Goal: Information Seeking & Learning: Learn about a topic

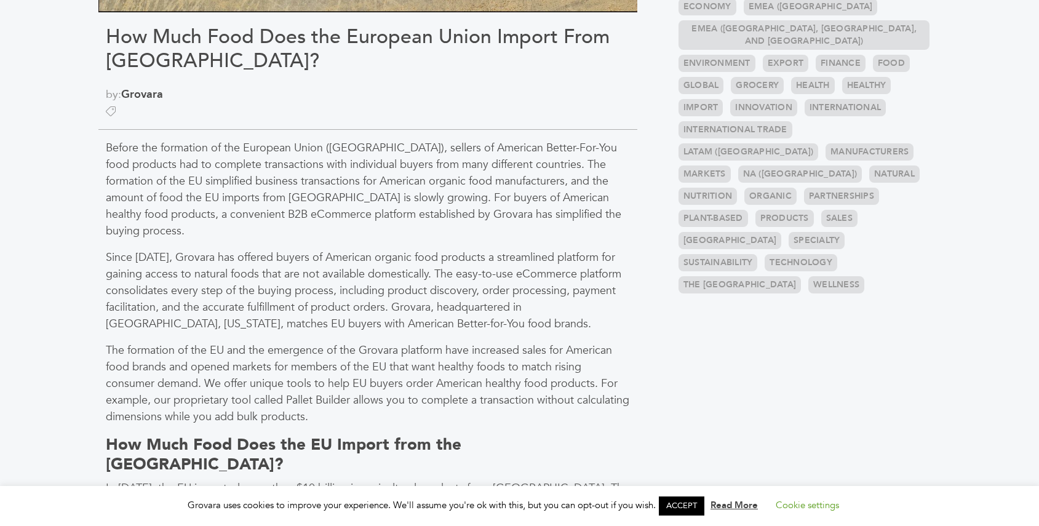
scroll to position [431, 0]
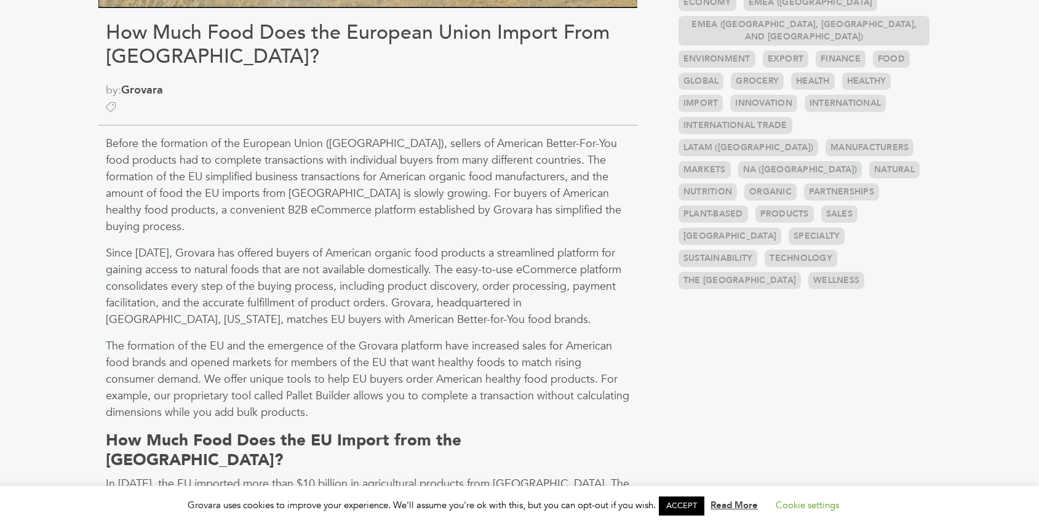
click at [137, 135] on p "Before the formation of the European Union ([GEOGRAPHIC_DATA]), sellers of Amer…" at bounding box center [368, 185] width 524 height 100
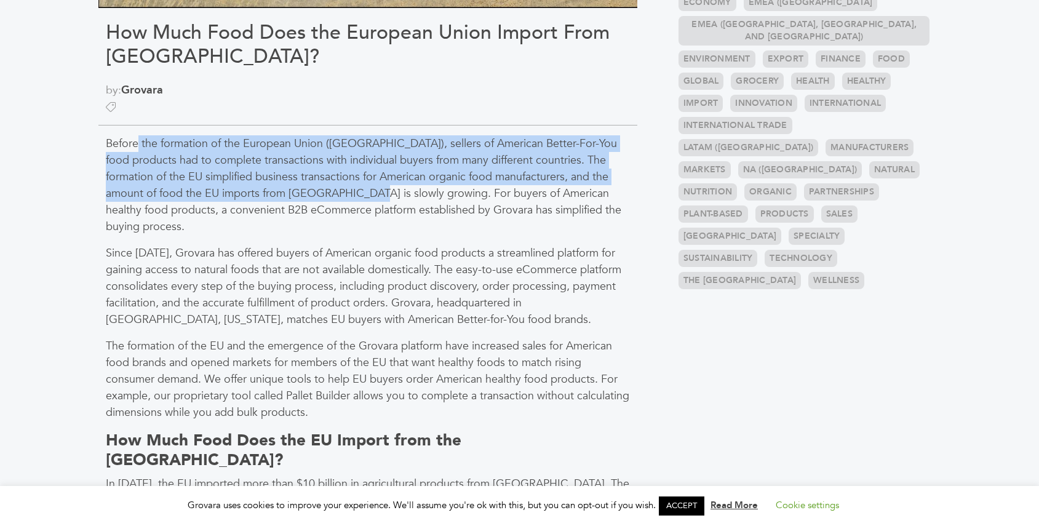
drag, startPoint x: 137, startPoint y: 135, endPoint x: 310, endPoint y: 187, distance: 180.5
click at [310, 187] on p "Before the formation of the European Union ([GEOGRAPHIC_DATA]), sellers of Amer…" at bounding box center [368, 185] width 524 height 100
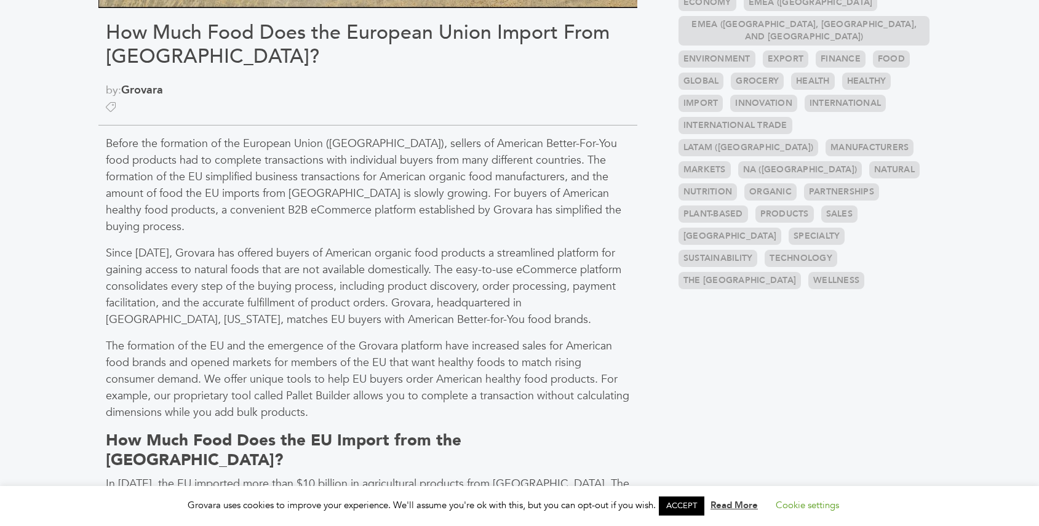
drag, startPoint x: 310, startPoint y: 187, endPoint x: 354, endPoint y: 202, distance: 46.7
click at [354, 202] on p "Before the formation of the European Union ([GEOGRAPHIC_DATA]), sellers of Amer…" at bounding box center [368, 185] width 524 height 100
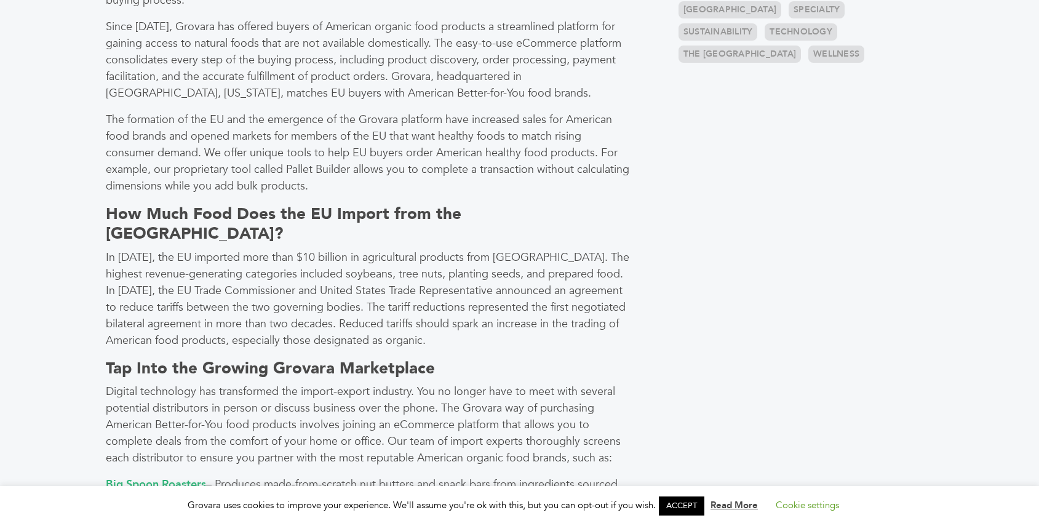
scroll to position [677, 0]
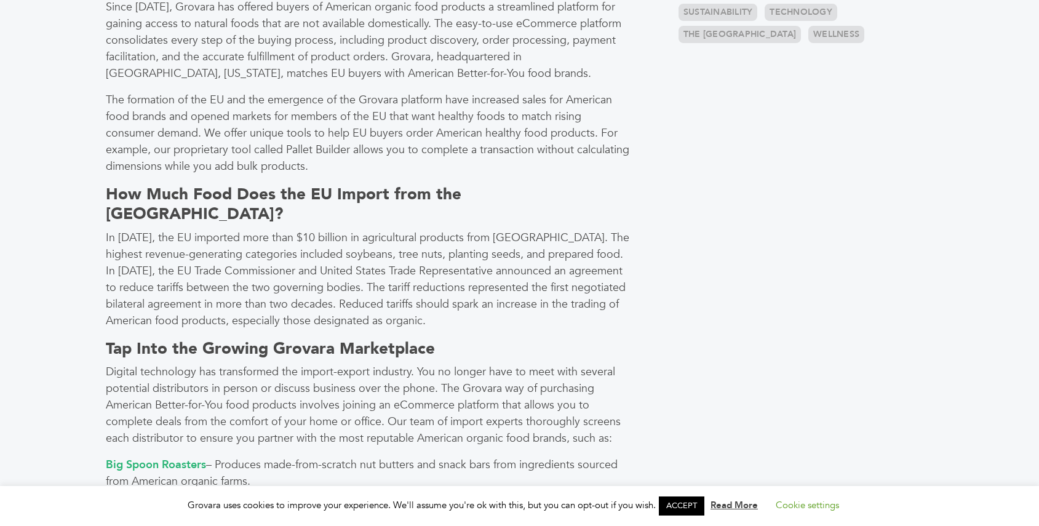
click at [315, 230] on p "In [DATE], the EU imported more than $10 billion in agricultural products from …" at bounding box center [368, 280] width 524 height 100
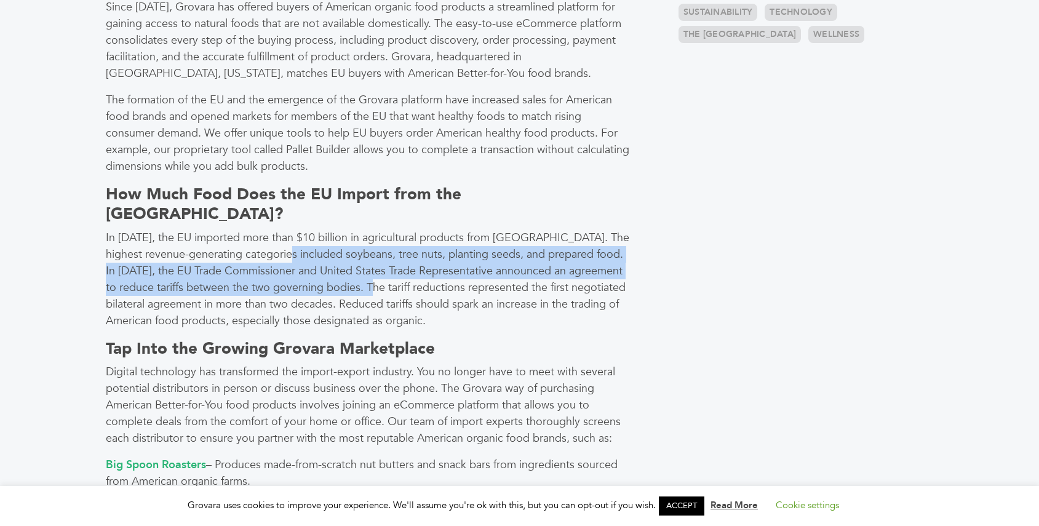
drag, startPoint x: 315, startPoint y: 215, endPoint x: 384, endPoint y: 248, distance: 76.3
click at [384, 248] on p "In [DATE], the EU imported more than $10 billion in agricultural products from …" at bounding box center [368, 280] width 524 height 100
drag, startPoint x: 384, startPoint y: 248, endPoint x: 353, endPoint y: 217, distance: 43.5
click at [353, 230] on p "In [DATE], the EU imported more than $10 billion in agricultural products from …" at bounding box center [368, 280] width 524 height 100
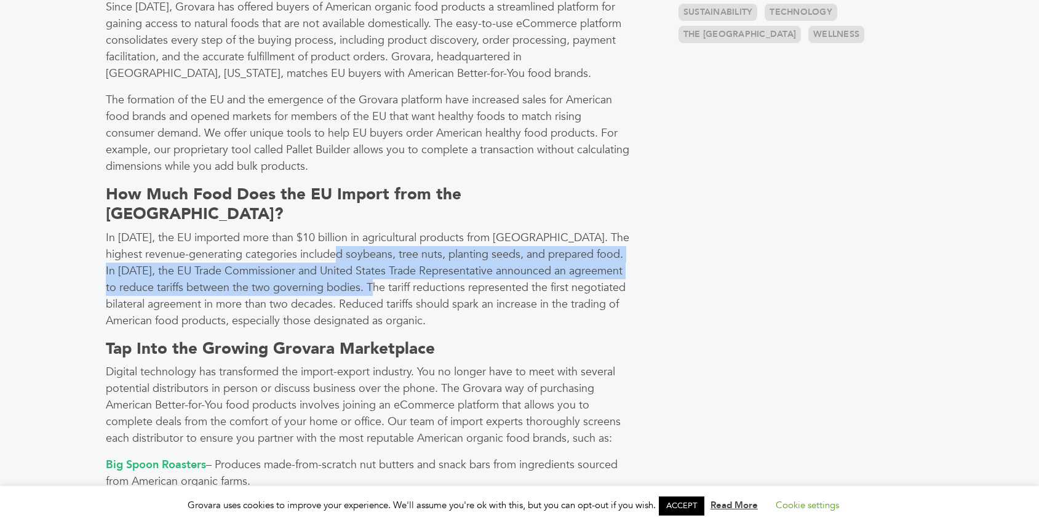
click at [353, 230] on p "In [DATE], the EU imported more than $10 billion in agricultural products from …" at bounding box center [368, 280] width 524 height 100
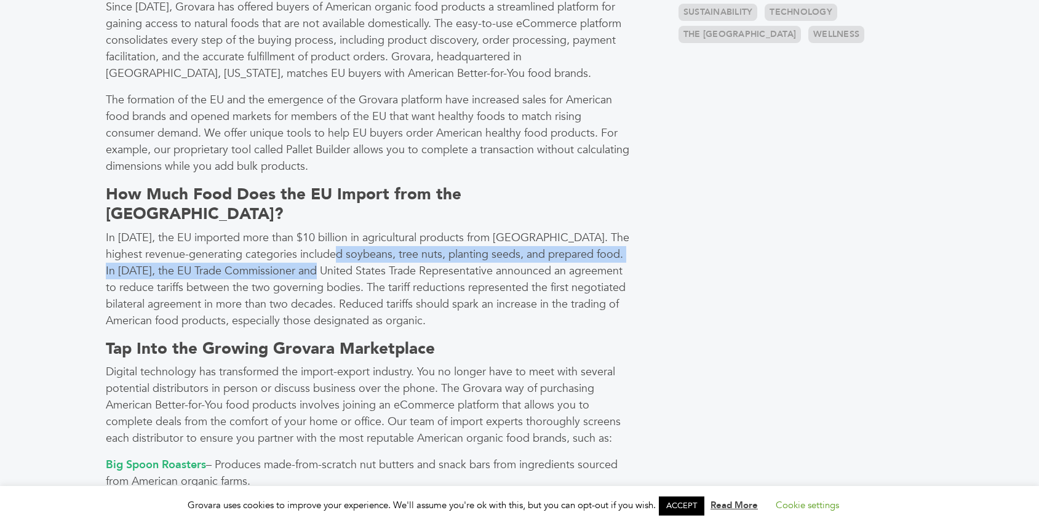
drag, startPoint x: 353, startPoint y: 217, endPoint x: 326, endPoint y: 233, distance: 32.0
click at [326, 233] on p "In [DATE], the EU imported more than $10 billion in agricultural products from …" at bounding box center [368, 280] width 524 height 100
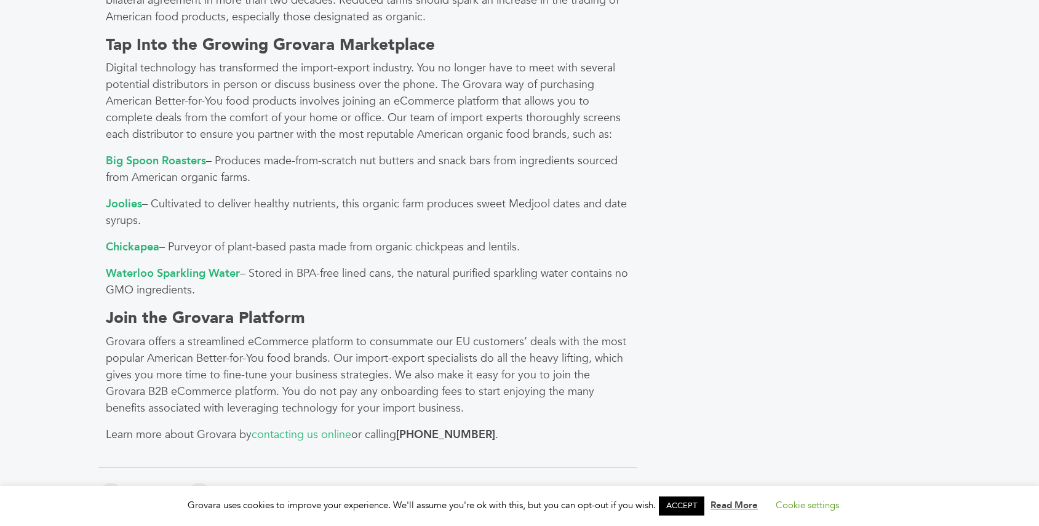
scroll to position [985, 0]
